Goal: Task Accomplishment & Management: Manage account settings

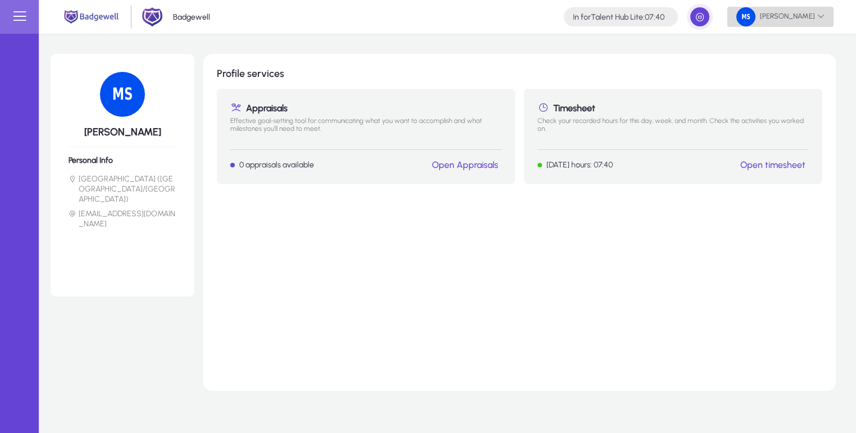
click at [782, 16] on span "[PERSON_NAME]" at bounding box center [780, 16] width 88 height 19
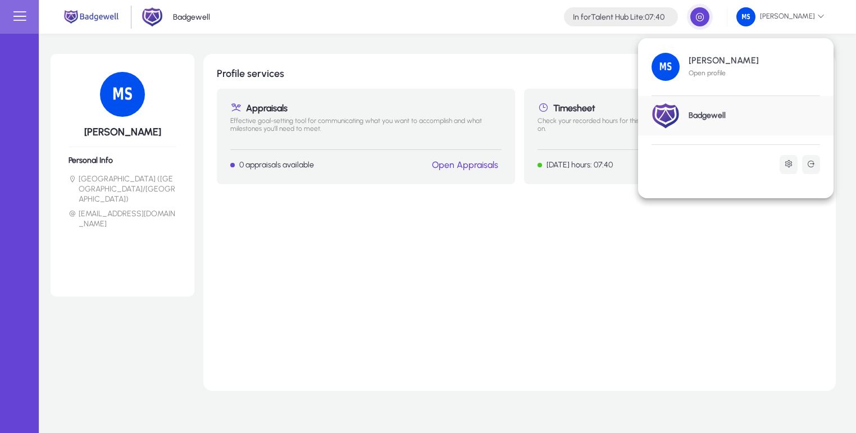
click at [476, 284] on div at bounding box center [428, 216] width 856 height 433
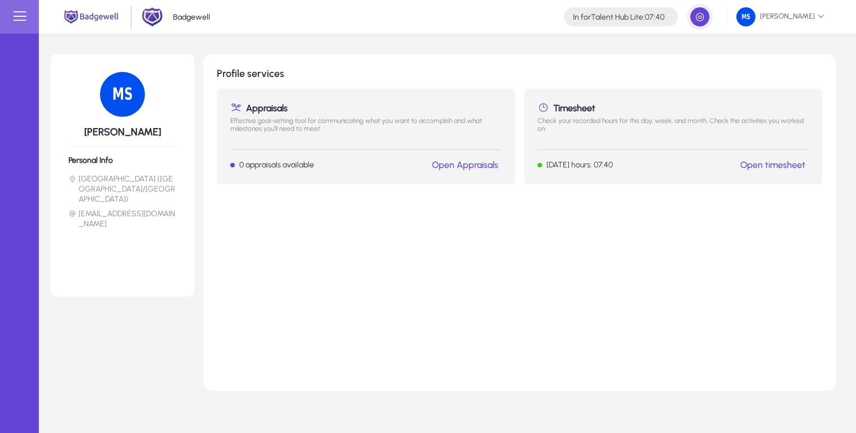
click at [773, 163] on link "Open timesheet" at bounding box center [772, 164] width 65 height 11
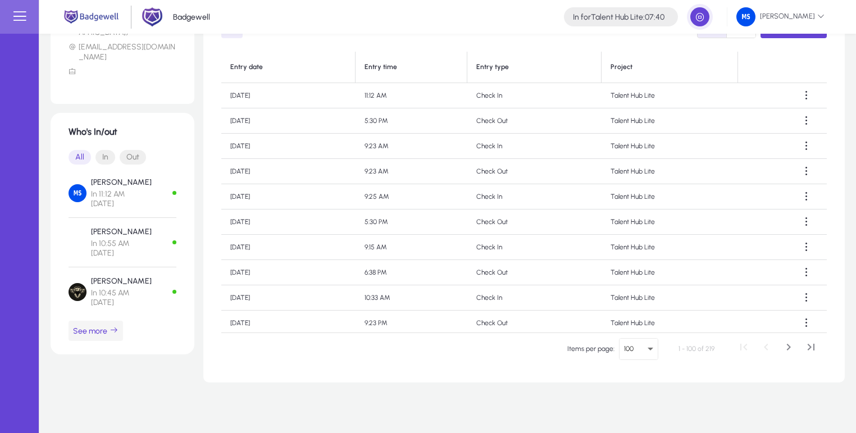
scroll to position [227, 0]
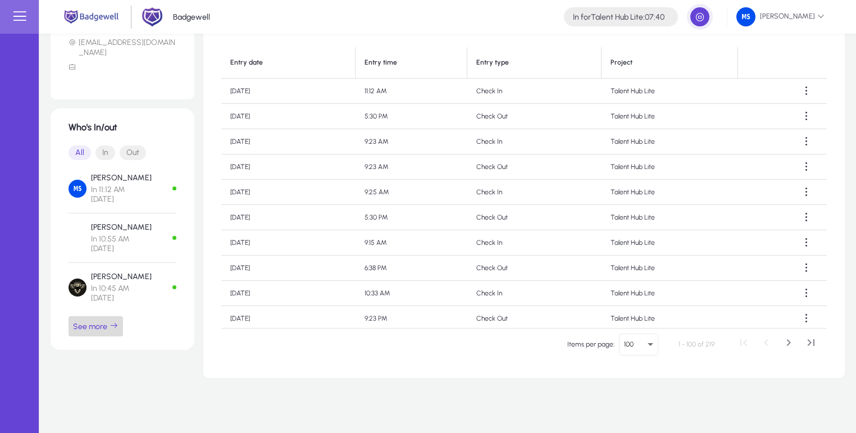
click at [102, 321] on span "See more" at bounding box center [95, 326] width 45 height 10
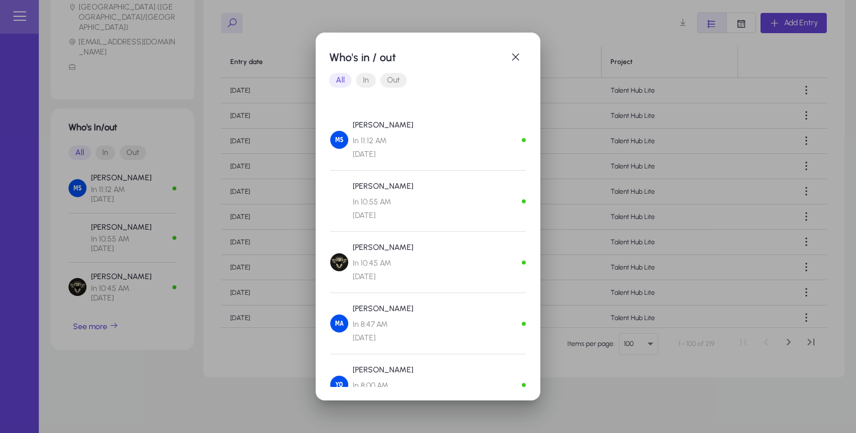
click at [364, 76] on span "In" at bounding box center [366, 80] width 20 height 15
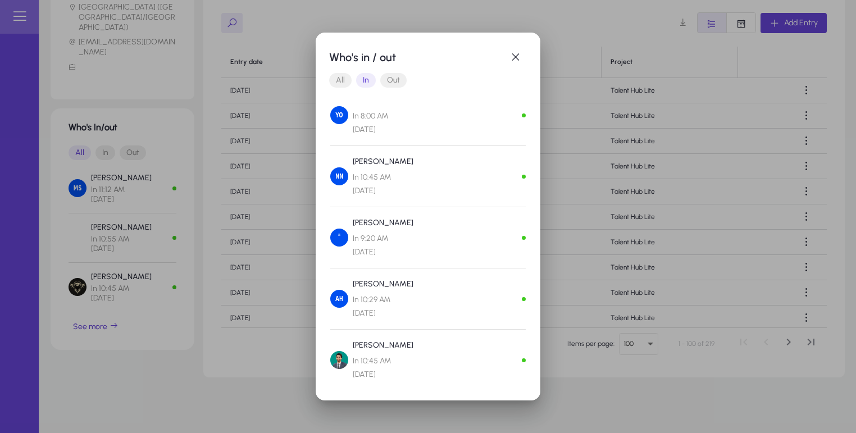
click at [389, 80] on span "Out" at bounding box center [393, 80] width 26 height 15
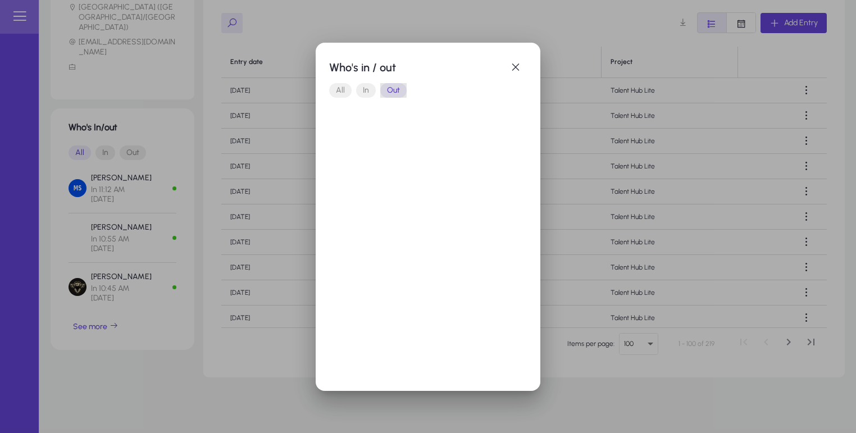
scroll to position [0, 0]
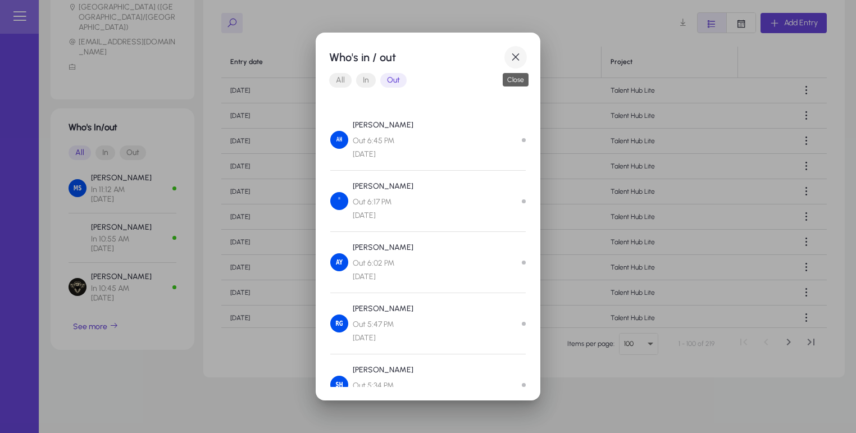
click at [518, 58] on span "button" at bounding box center [515, 57] width 22 height 22
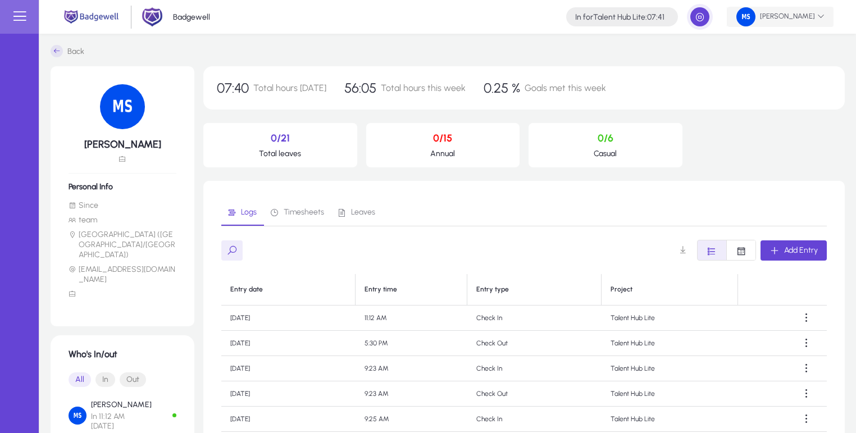
click at [791, 17] on span "[PERSON_NAME]" at bounding box center [780, 16] width 88 height 19
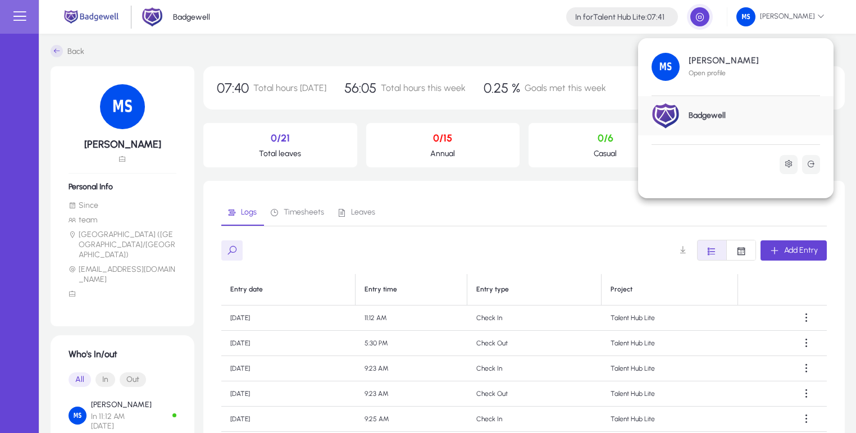
click at [532, 141] on div at bounding box center [428, 216] width 856 height 433
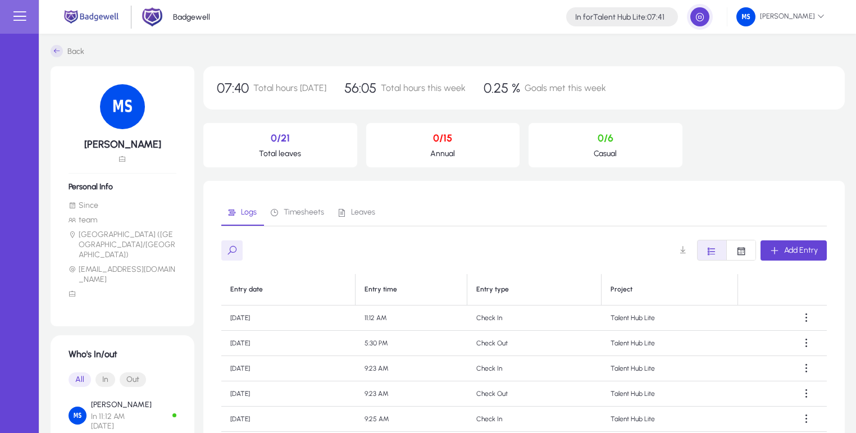
click at [498, 77] on div "07:40 Total hours [DATE] 56:05 Total hours this week 0.25 % Goals met this week" at bounding box center [523, 87] width 641 height 43
click at [496, 79] on div "07:40 Total hours [DATE] 56:05 Total hours this week 0.25 % Goals met this week" at bounding box center [523, 87] width 641 height 43
click at [546, 83] on span "Goals met this week" at bounding box center [564, 88] width 81 height 11
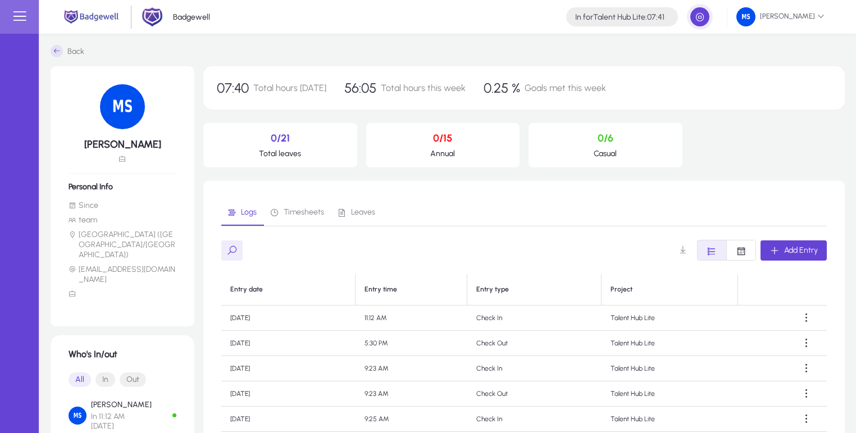
click at [546, 83] on span "Goals met this week" at bounding box center [564, 88] width 81 height 11
click at [601, 80] on div "07:40 Total hours [DATE] 56:05 Total hours this week 0.25 % Goals met this week" at bounding box center [523, 87] width 641 height 43
click at [589, 88] on span "Goals met this week" at bounding box center [564, 88] width 81 height 11
click at [589, 88] on span "Goals met this week" at bounding box center [561, 88] width 81 height 11
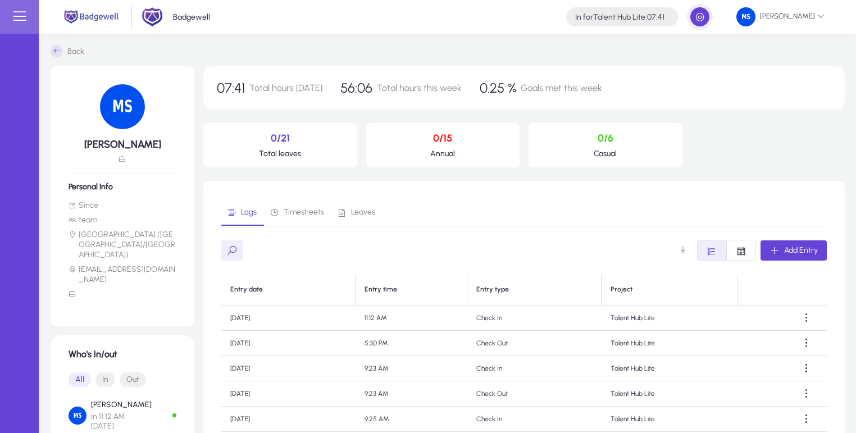
click at [589, 88] on span "Goals met this week" at bounding box center [561, 88] width 81 height 11
click at [267, 88] on span "Total hours [DATE]" at bounding box center [285, 88] width 73 height 11
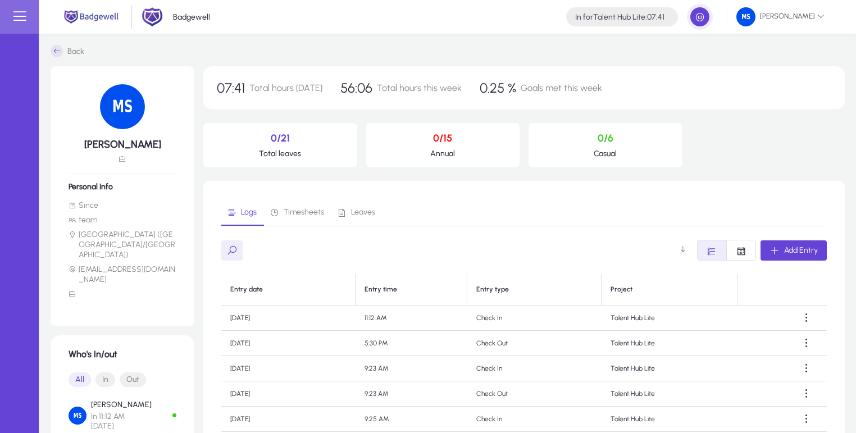
click at [293, 84] on span "Total hours [DATE]" at bounding box center [285, 88] width 73 height 11
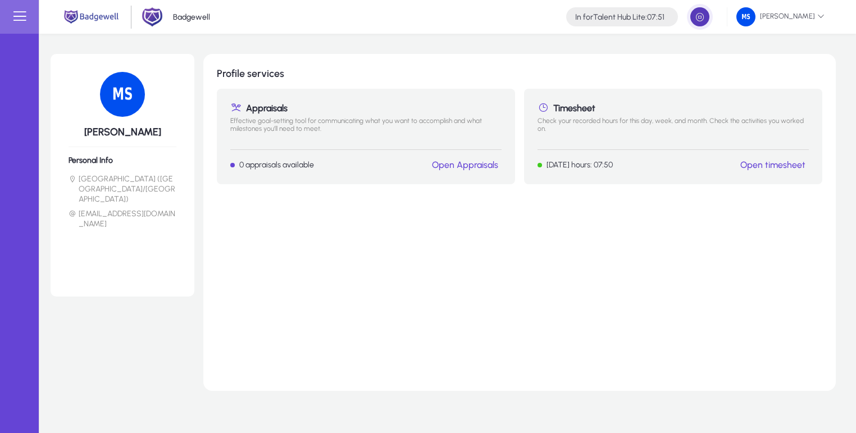
click at [703, 14] on span "button" at bounding box center [699, 17] width 22 height 22
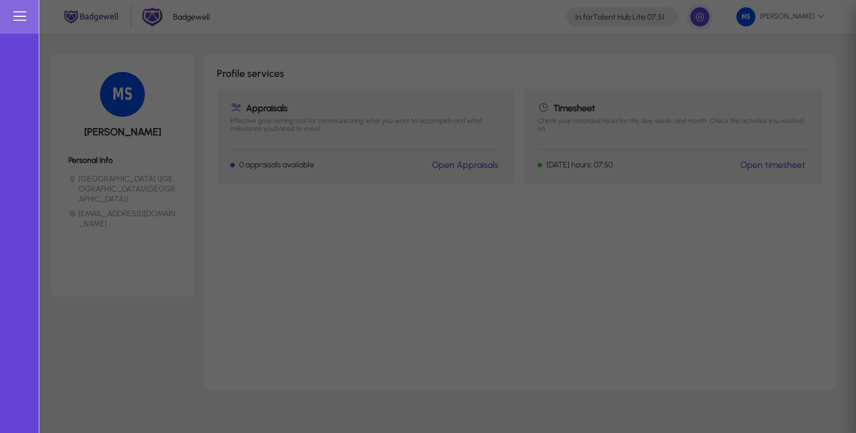
type input "**********"
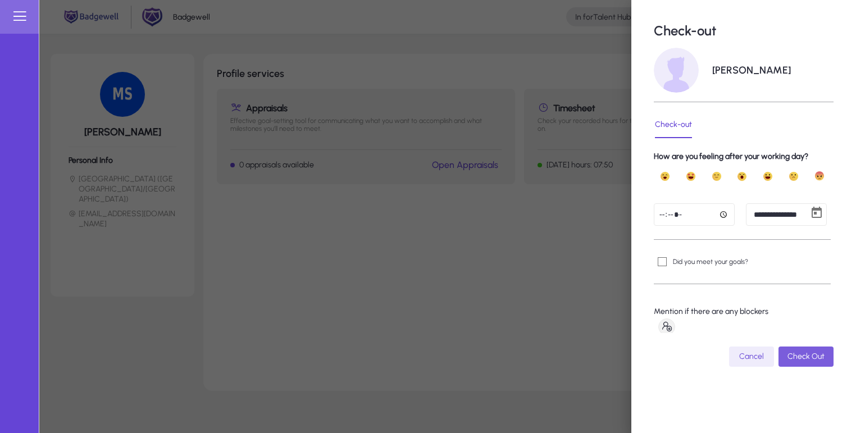
click at [811, 361] on span "Check Out" at bounding box center [805, 357] width 37 height 10
